Goal: Find specific page/section: Find specific page/section

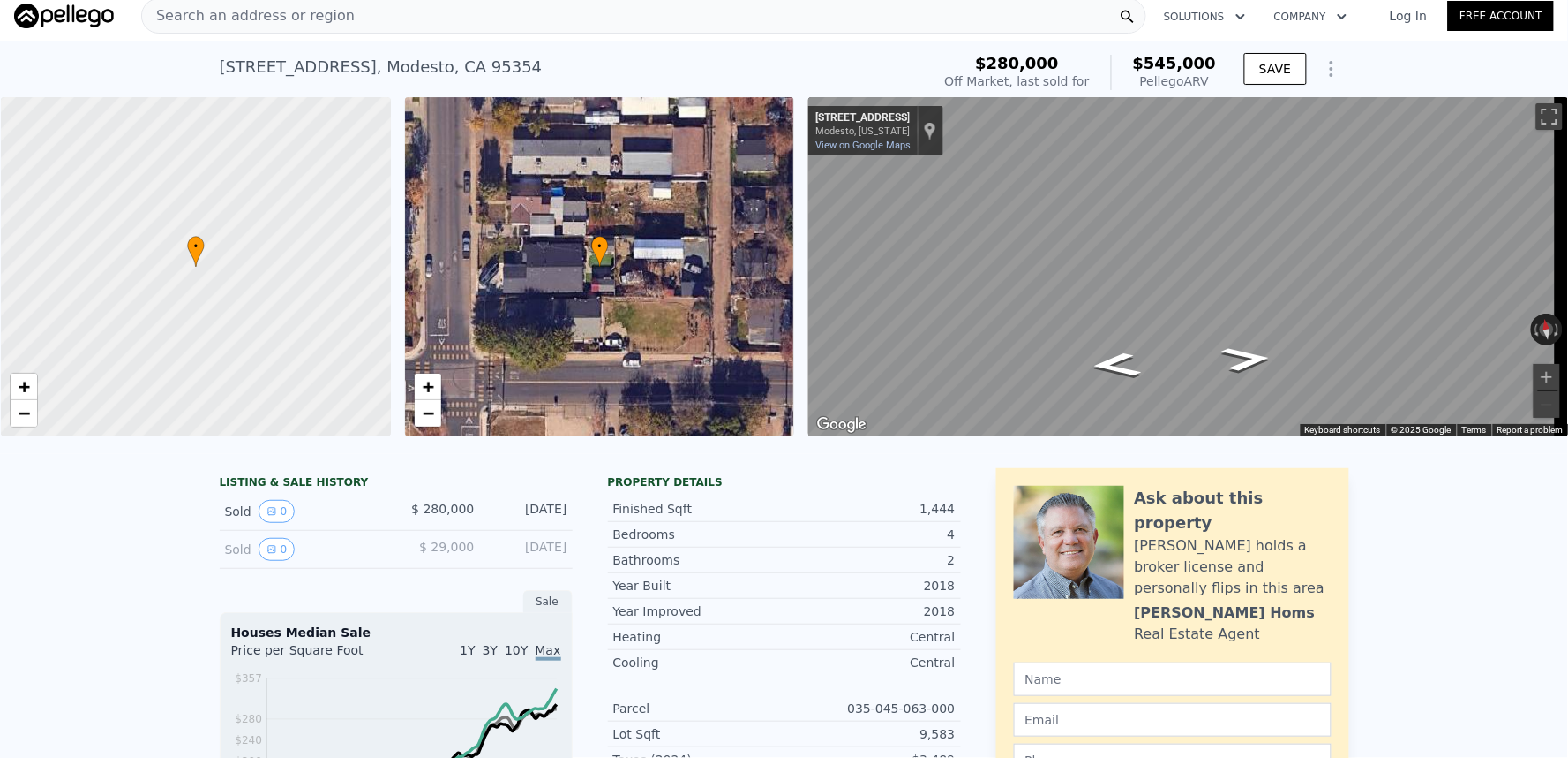
scroll to position [5, 0]
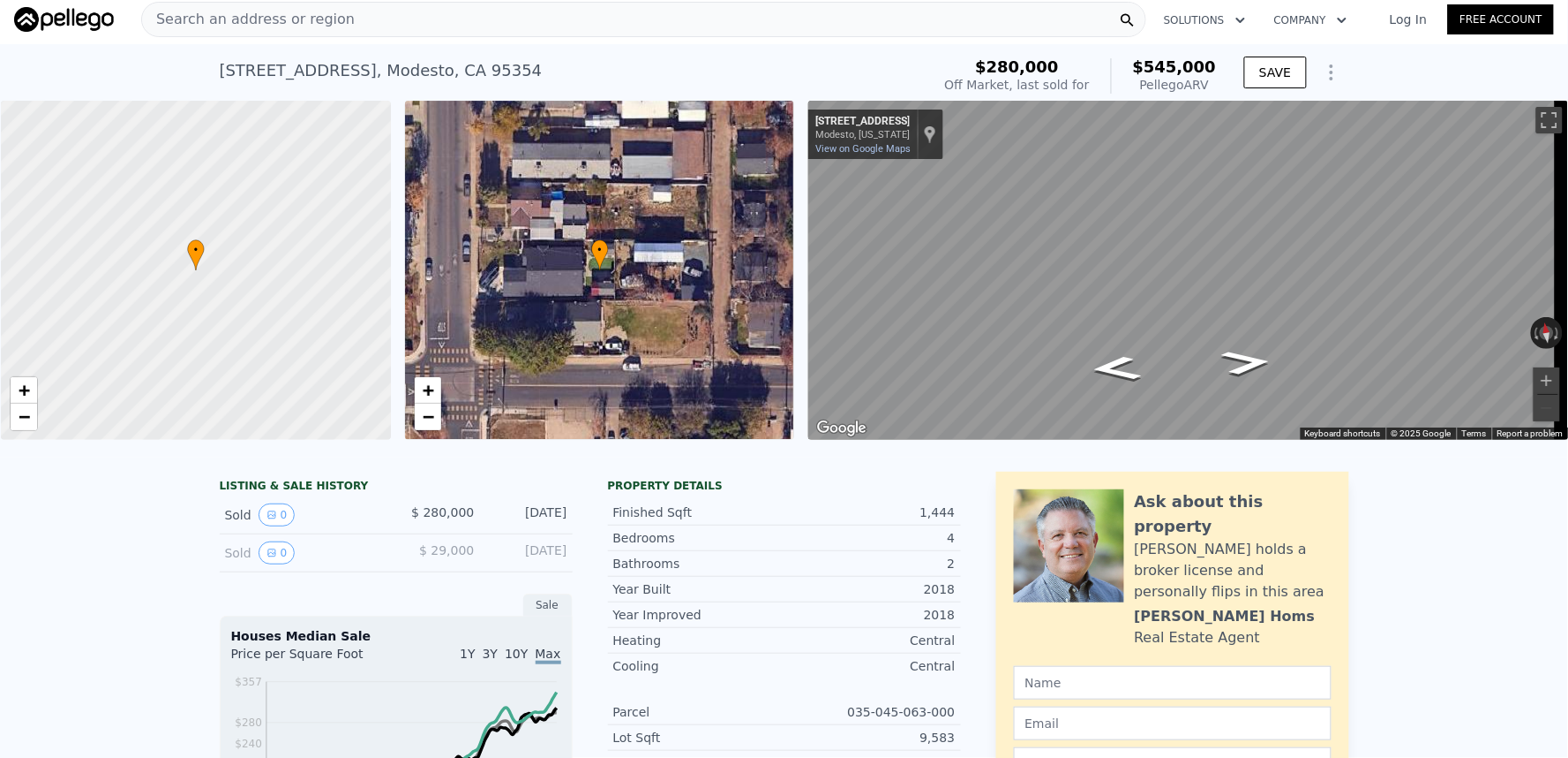
click at [367, 31] on div "Search an address or region" at bounding box center [643, 20] width 1005 height 36
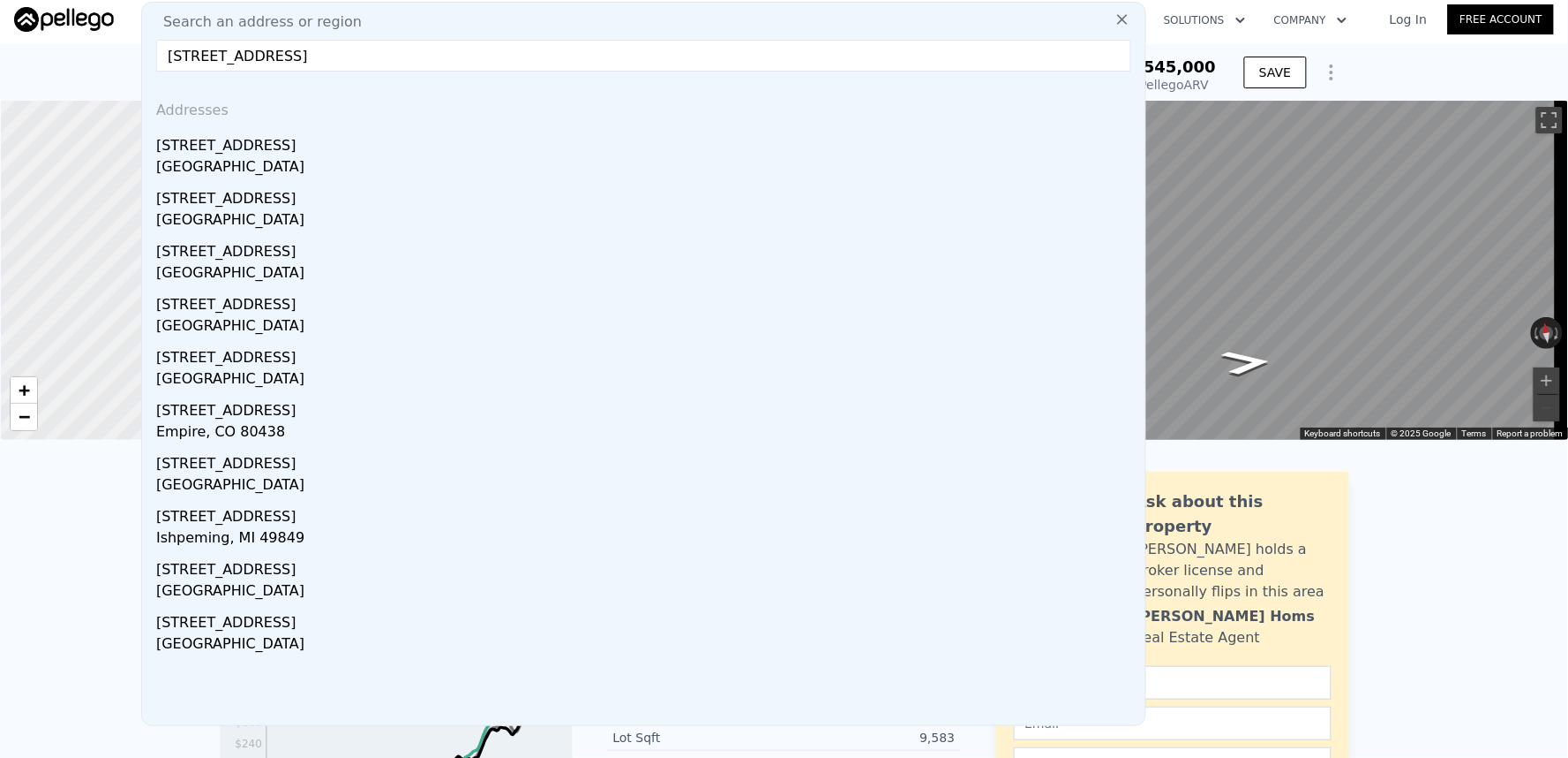
type input "[STREET_ADDRESS]"
drag, startPoint x: 420, startPoint y: 216, endPoint x: 443, endPoint y: 212, distance: 23.3
click at [420, 216] on div "[GEOGRAPHIC_DATA]" at bounding box center [647, 221] width 982 height 25
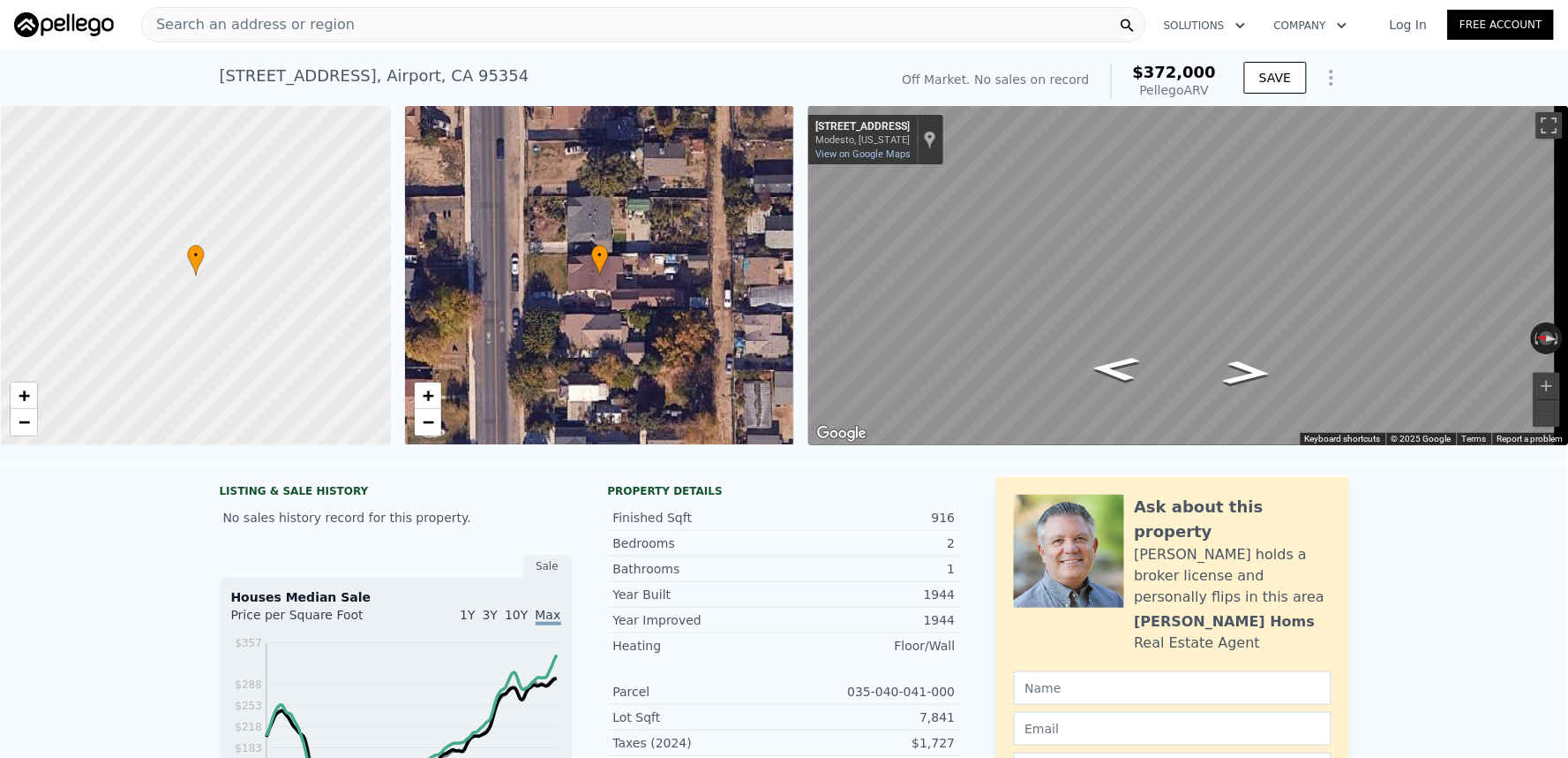
click at [683, 24] on div "Search an address or region" at bounding box center [643, 25] width 1005 height 36
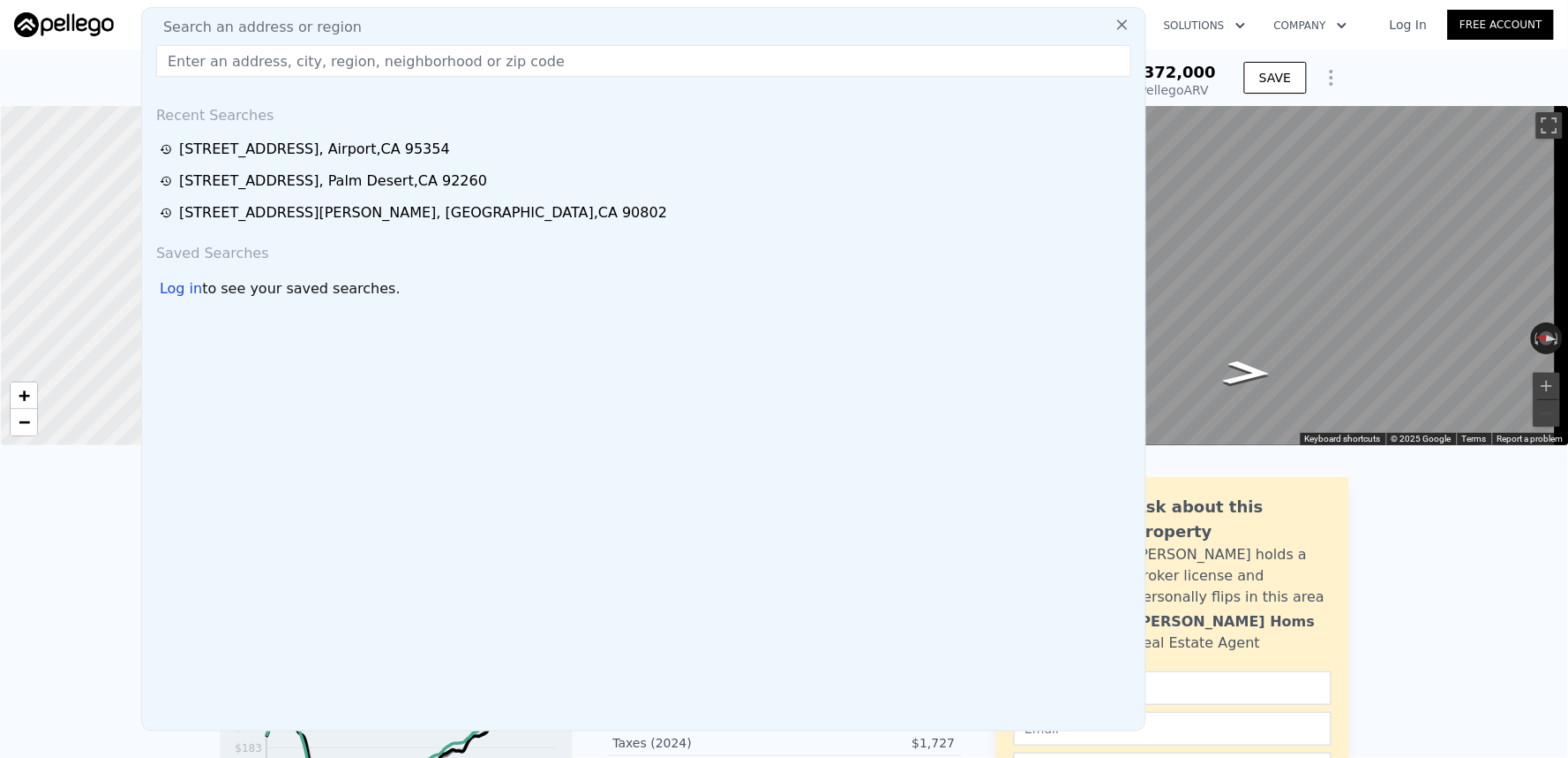
click at [1092, 56] on input "text" at bounding box center [643, 61] width 975 height 32
click at [602, 53] on input "text" at bounding box center [643, 61] width 975 height 32
paste input "[STREET_ADDRESS]"
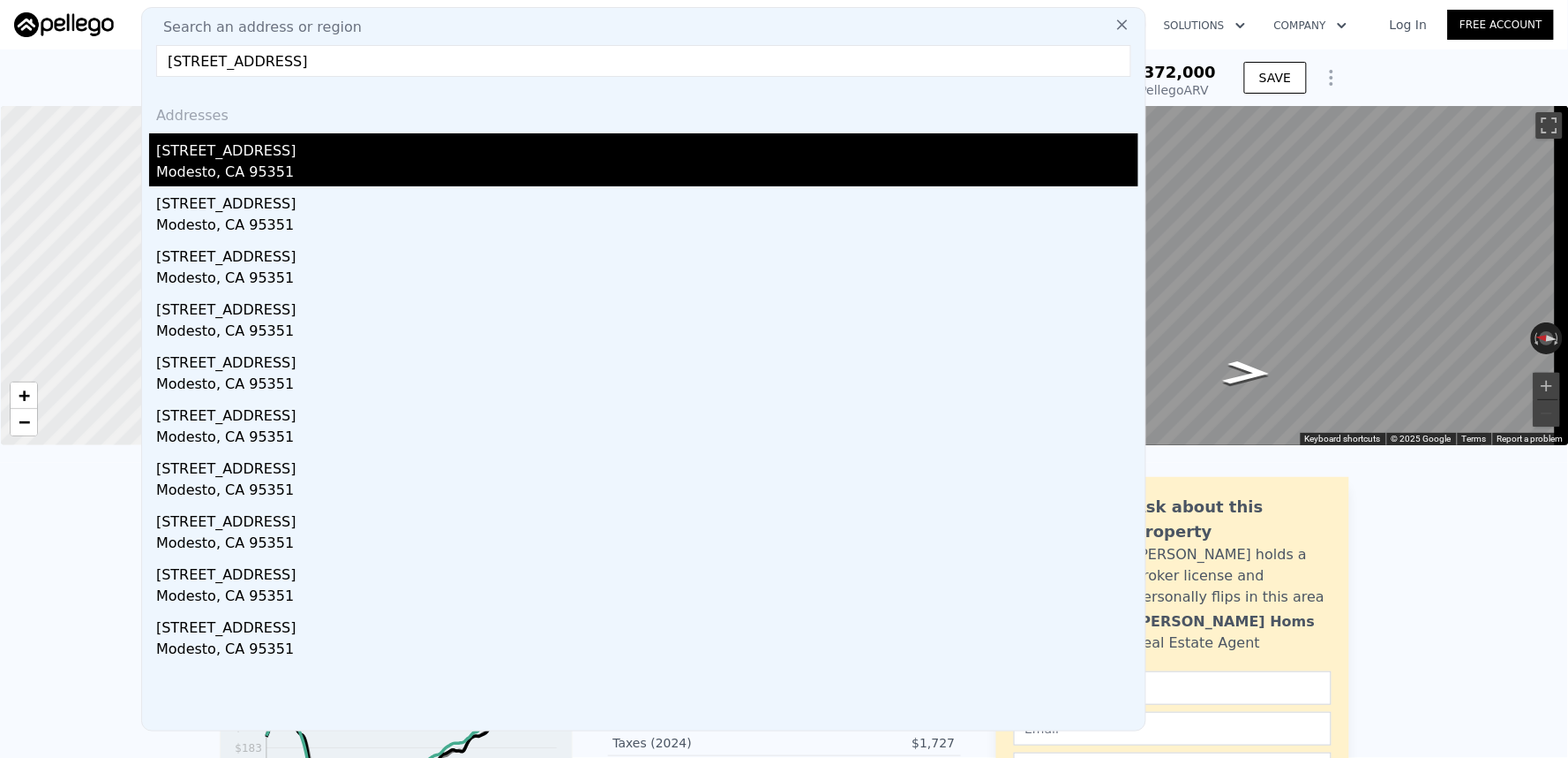
type input "[STREET_ADDRESS]"
click at [466, 150] on div "[STREET_ADDRESS]" at bounding box center [647, 147] width 982 height 28
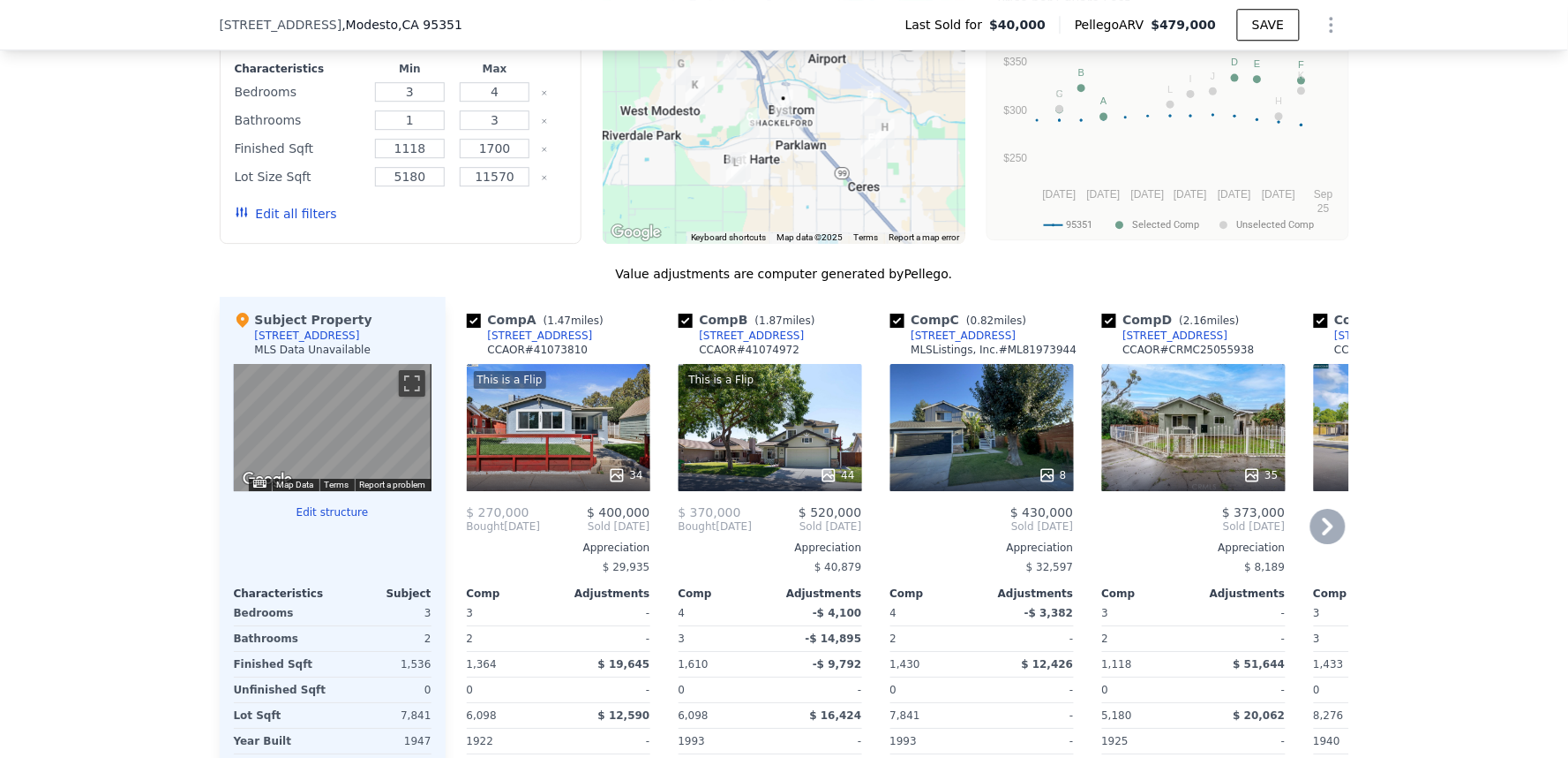
scroll to position [1760, 0]
